Goal: Task Accomplishment & Management: Manage account settings

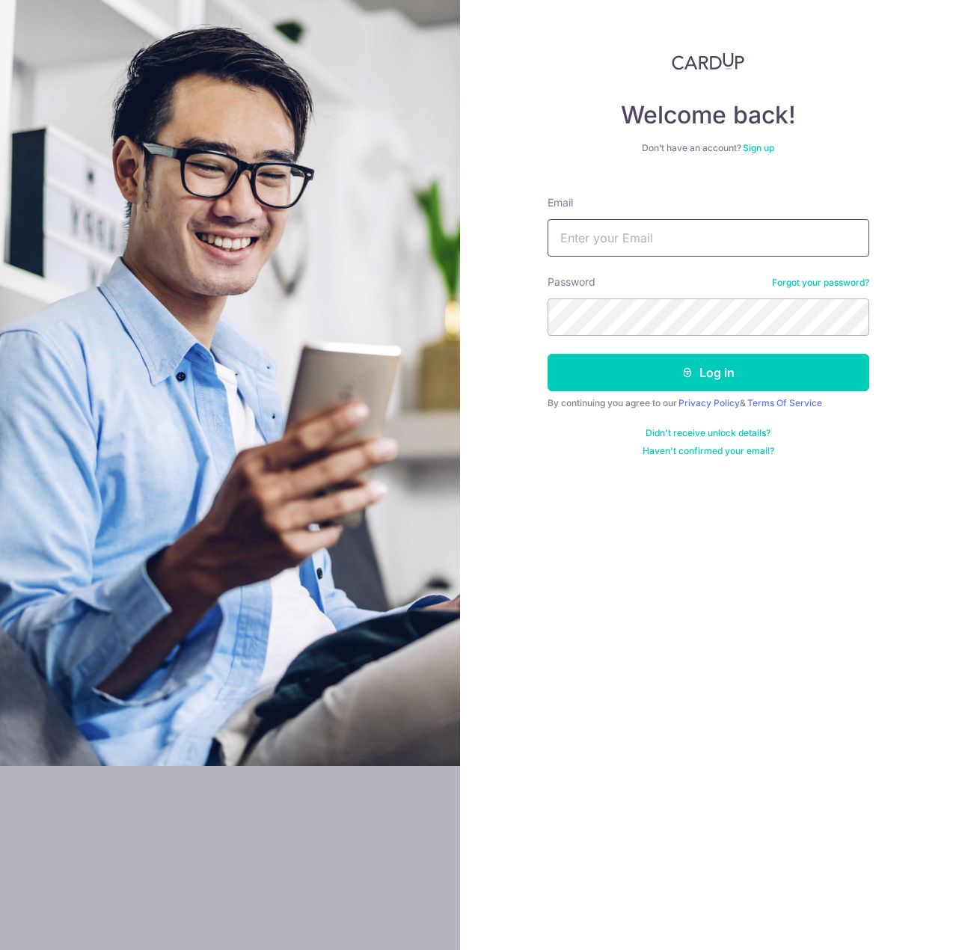
click at [604, 228] on input "Email" at bounding box center [708, 237] width 322 height 37
type input "[EMAIL_ADDRESS][DOMAIN_NAME]"
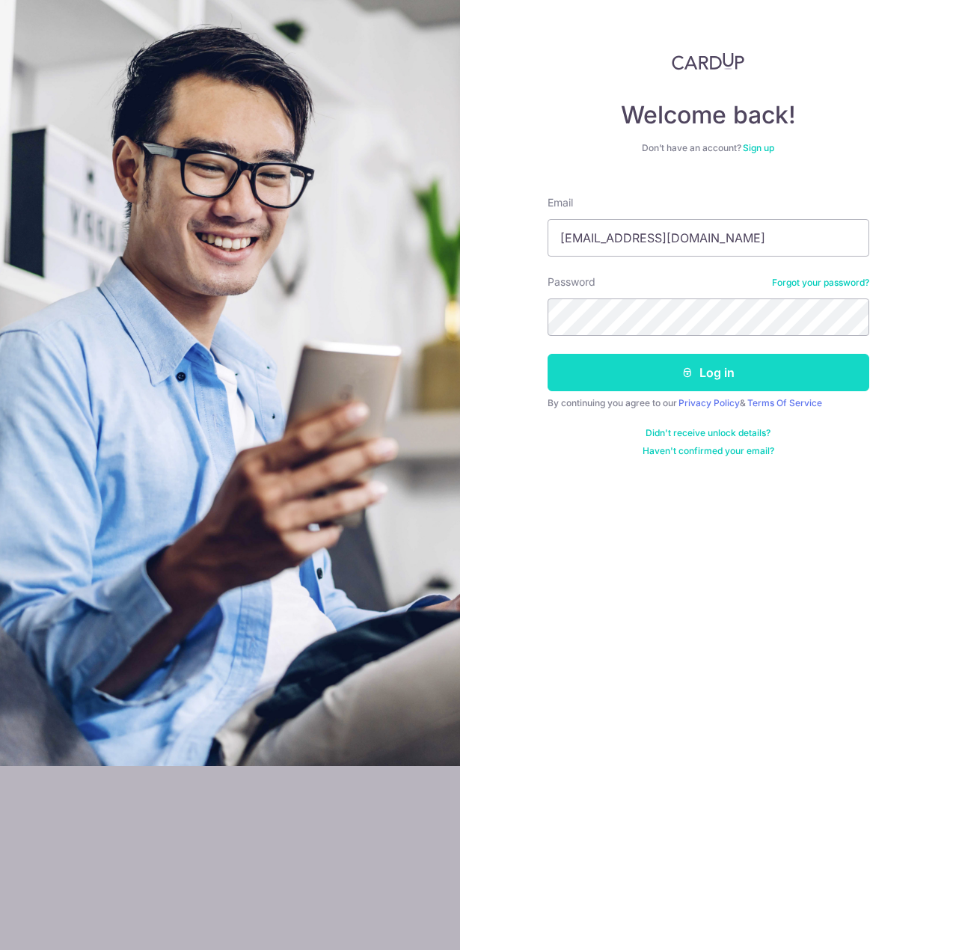
click at [643, 369] on button "Log in" at bounding box center [708, 372] width 322 height 37
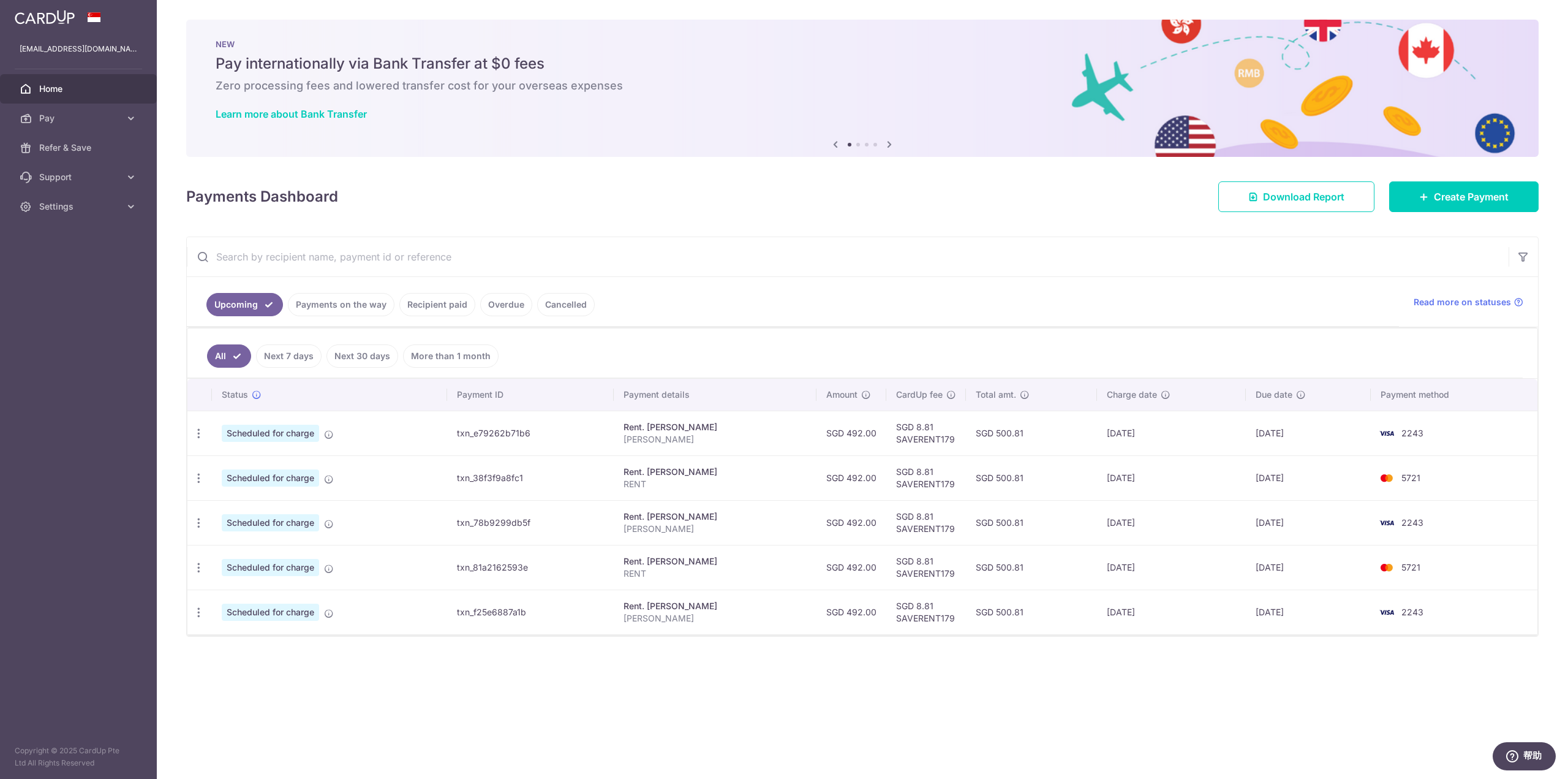
drag, startPoint x: 1163, startPoint y: 436, endPoint x: 1007, endPoint y: 437, distance: 156.0
click at [782, 437] on tr "Update payment Cancel payment Scheduled for charge txn_e79262b71b6 Rent. Ren Bo…" at bounding box center [863, 433] width 1350 height 45
click at [782, 443] on td "07/10/2025" at bounding box center [1171, 433] width 149 height 45
